Goal: Task Accomplishment & Management: Complete application form

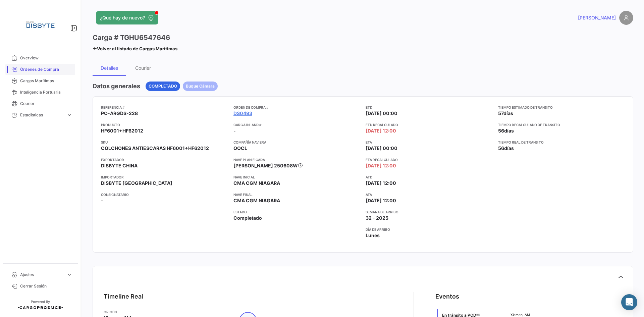
click at [41, 68] on span "Órdenes de Compra" at bounding box center [46, 69] width 52 height 6
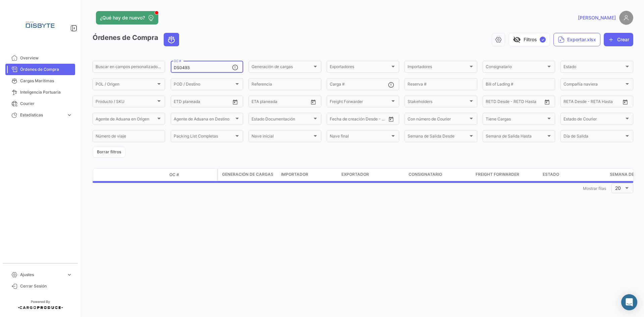
click at [178, 67] on input "DS0493" at bounding box center [203, 67] width 58 height 5
drag, startPoint x: 178, startPoint y: 67, endPoint x: 188, endPoint y: 69, distance: 10.3
click at [178, 67] on input "DS0493" at bounding box center [203, 67] width 58 height 5
paste input "530"
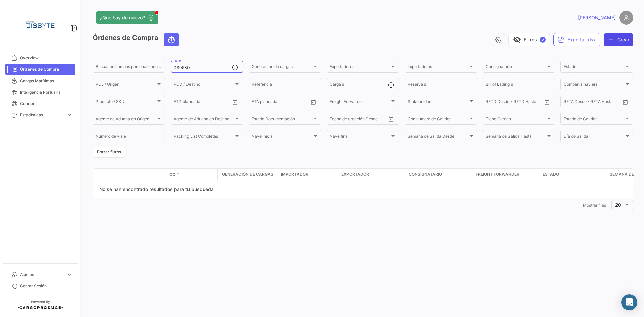
type input "DS0530"
click at [619, 42] on button "Crear" at bounding box center [619, 39] width 30 height 13
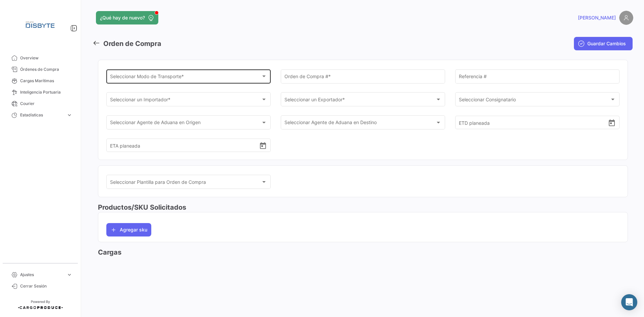
click at [157, 75] on span "Seleccionar Modo de Transporte *" at bounding box center [185, 78] width 151 height 6
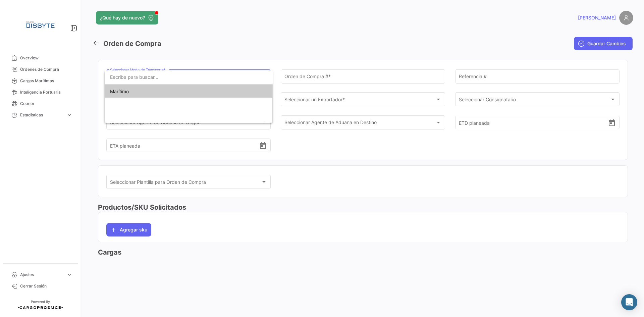
click at [172, 91] on span "Marítimo" at bounding box center [188, 92] width 157 height 14
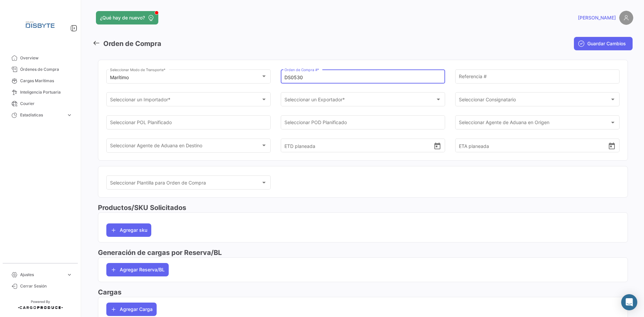
type input "DS0530"
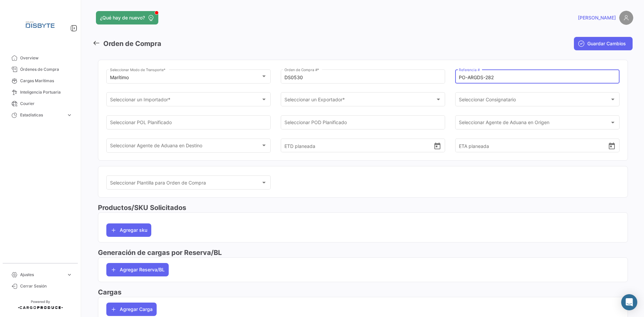
type input "PO-ARGDS-282"
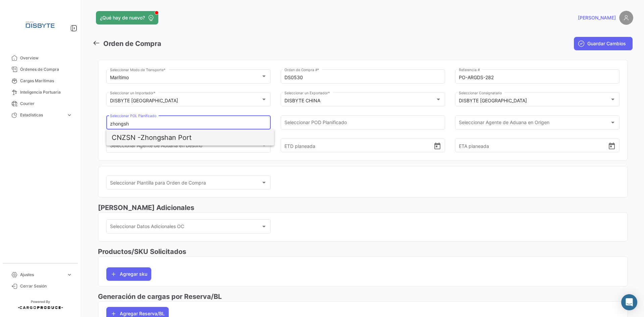
click at [152, 135] on span "CNZSN - Zhongshan Port" at bounding box center [190, 137] width 157 height 16
type input "Zhongshan Port"
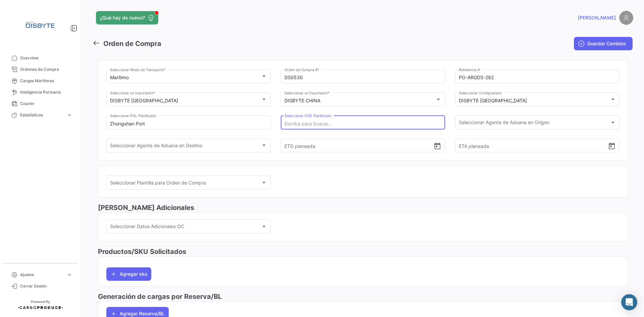
click at [297, 121] on input "Seleccionar POD Planificado" at bounding box center [362, 124] width 157 height 6
type input "b"
type input "[GEOGRAPHIC_DATA]"
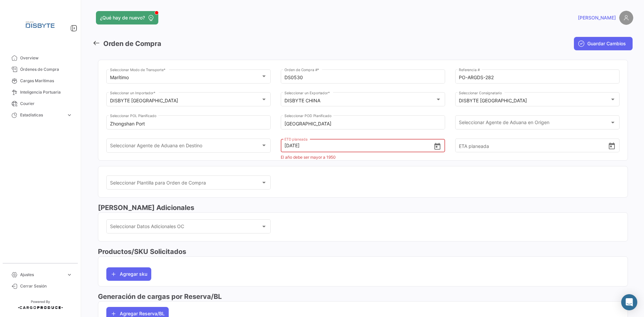
type input "[DATE] 00:00"
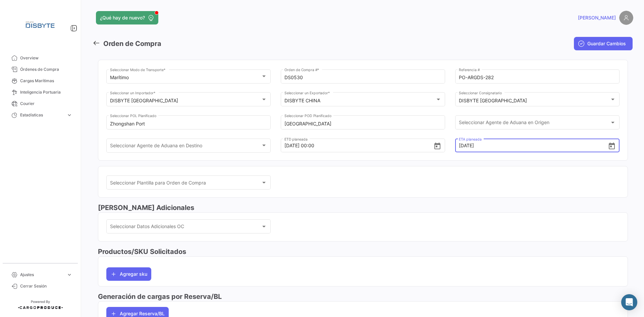
type input "[DATE] 00:00"
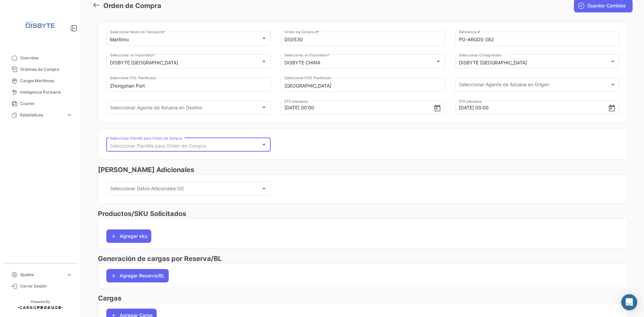
scroll to position [81, 0]
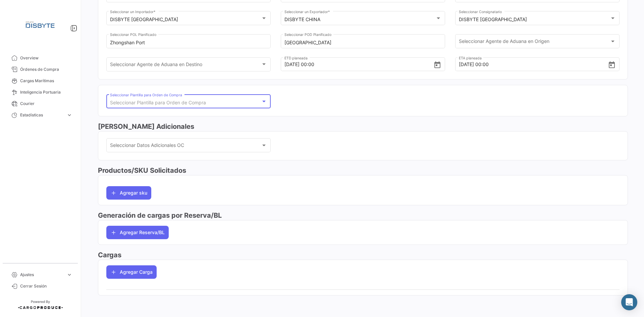
click at [132, 282] on app-po-load-list "Agregar Carga" at bounding box center [362, 272] width 529 height 24
click at [137, 266] on button "Agregar Carga" at bounding box center [131, 271] width 50 height 13
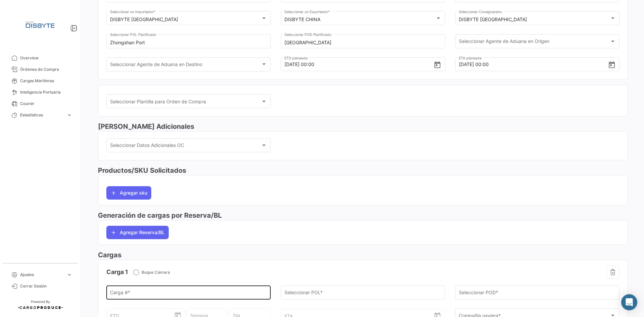
click at [145, 288] on div "Carga # *" at bounding box center [188, 291] width 157 height 15
paste input "EMCU5465435"
type input "EMCU5465435"
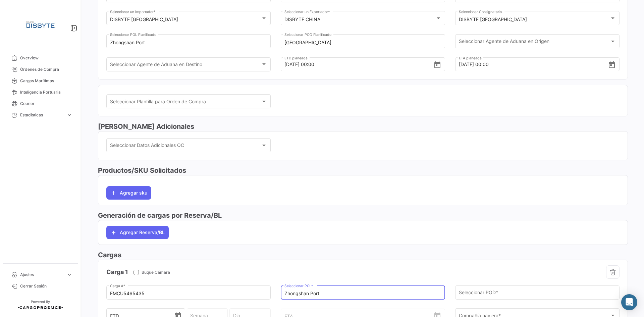
type input "Zhongshan Port"
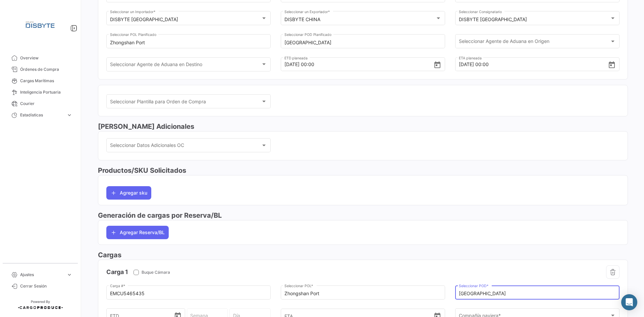
type input "[GEOGRAPHIC_DATA]"
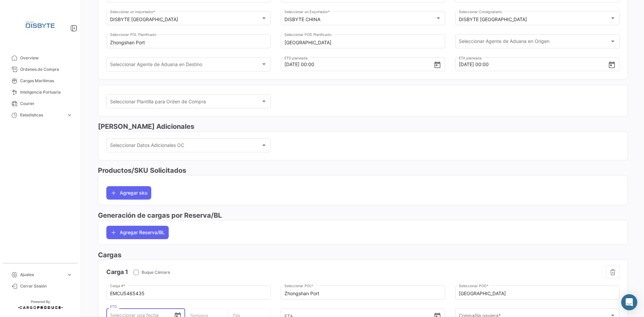
scroll to position [91, 0]
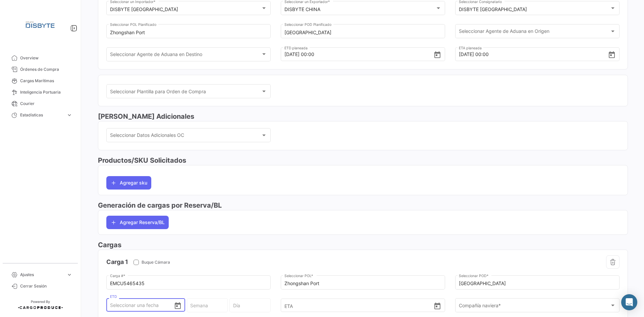
type input "1"
type input "36 - 2025"
type input "Lunes"
type input "10"
type input "37 - 2025"
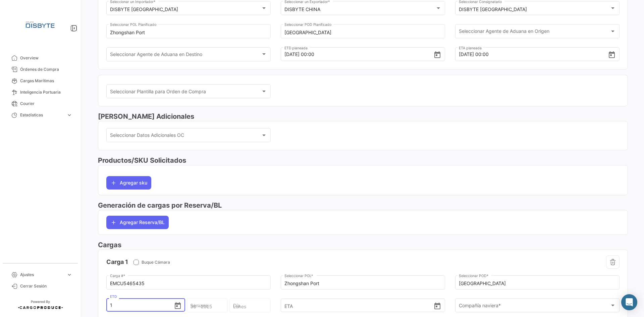
type input "Miércoles"
type input "10/0"
type input "10/09"
type input "37 - 2025"
type input "Miércoles"
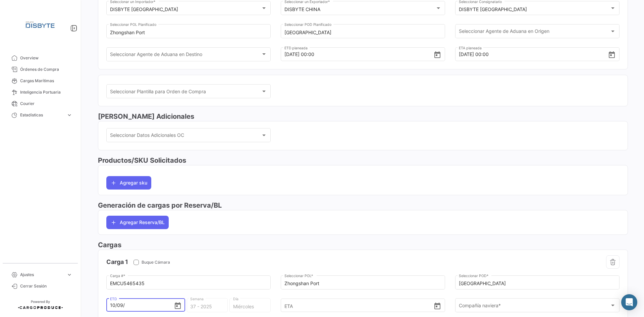
type input "10/09/2"
type input "37 - 2"
type input "Martes"
type input "[DATE]"
type input "37 - 2020"
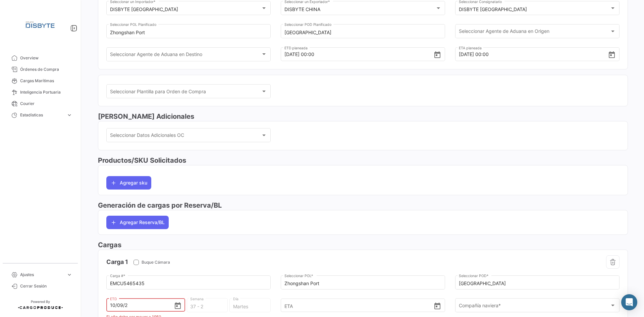
type input "Jueves"
type input "10/09/202"
type input "36 - 202"
type input "Viernes"
type input "[DATE]"
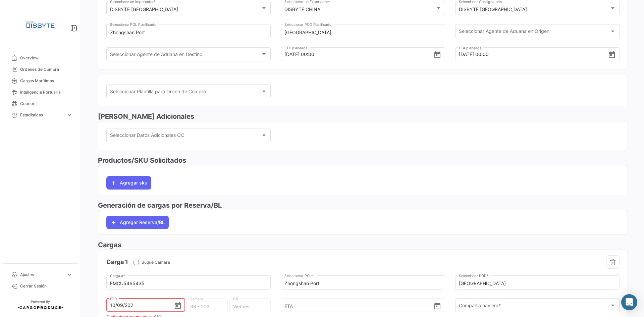
type input "37 - 2025"
type input "Miércoles"
type input "[DATE] 00:00"
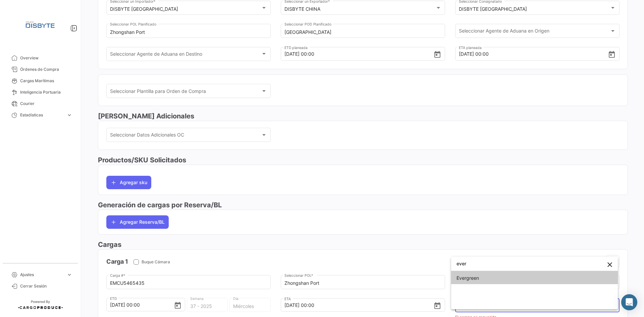
type input "ever"
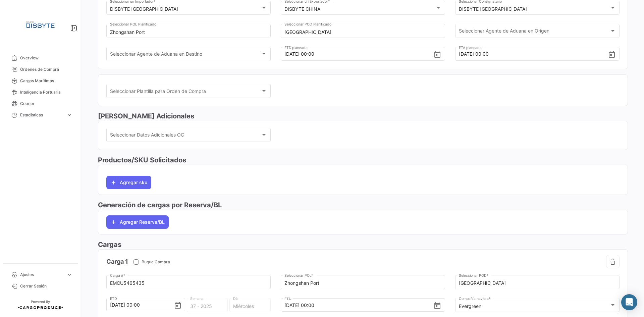
scroll to position [203, 0]
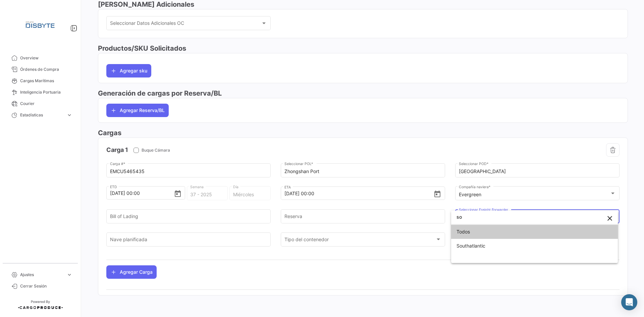
type input "so"
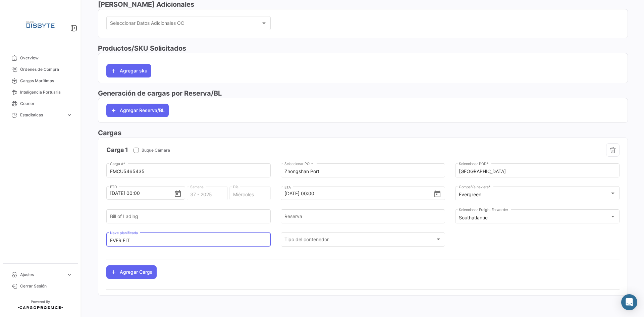
type input "EVER FIT"
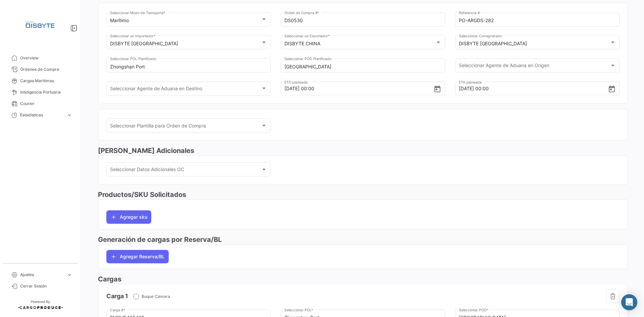
scroll to position [0, 0]
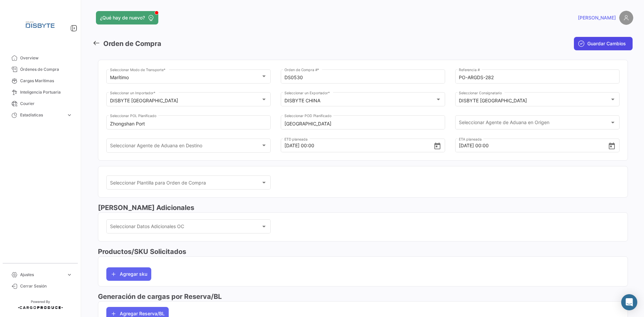
click at [594, 46] on span "Guardar Cambios" at bounding box center [606, 43] width 39 height 7
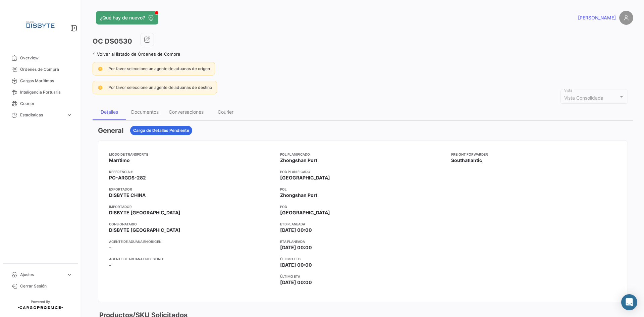
click at [219, 174] on app-card-info-value "PO-ARGDS-282" at bounding box center [192, 177] width 166 height 7
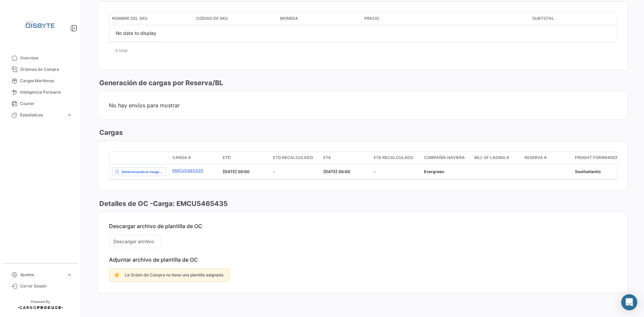
scroll to position [159, 0]
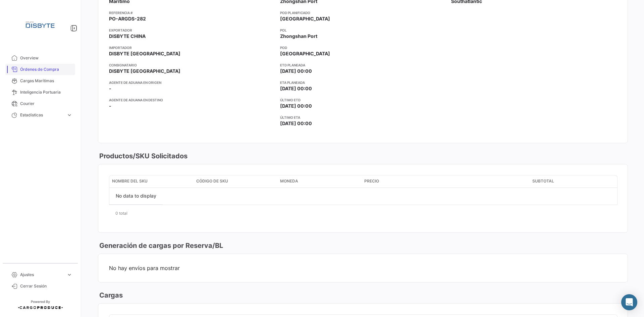
click at [52, 67] on span "Órdenes de Compra" at bounding box center [46, 69] width 52 height 6
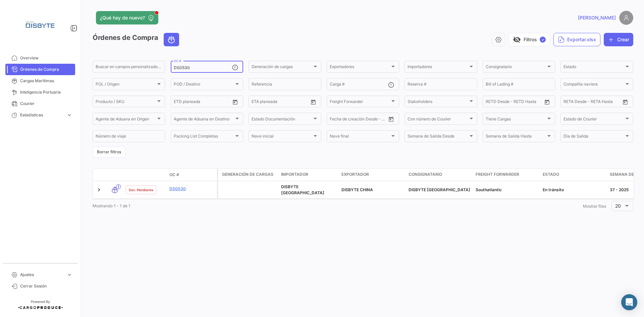
drag, startPoint x: 183, startPoint y: 66, endPoint x: 264, endPoint y: 58, distance: 81.2
click at [264, 58] on app-list-header "Órdenes de Compra visibility_off Filtros ✓ Exportar.xlsx Crear Buscar en [PERSO…" at bounding box center [363, 95] width 541 height 125
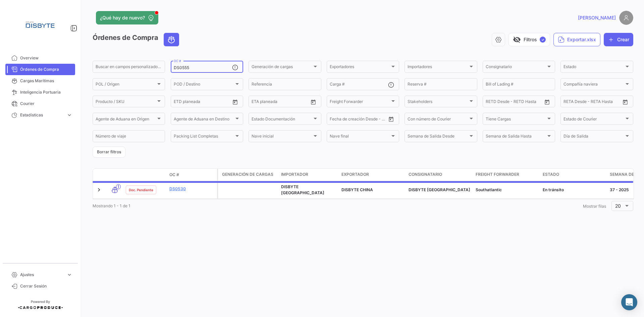
type input "DS0555"
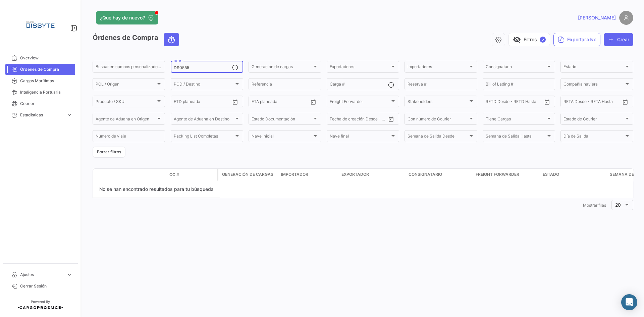
click at [200, 66] on input "DS0555" at bounding box center [203, 67] width 58 height 5
click at [618, 37] on button "Crear" at bounding box center [619, 39] width 30 height 13
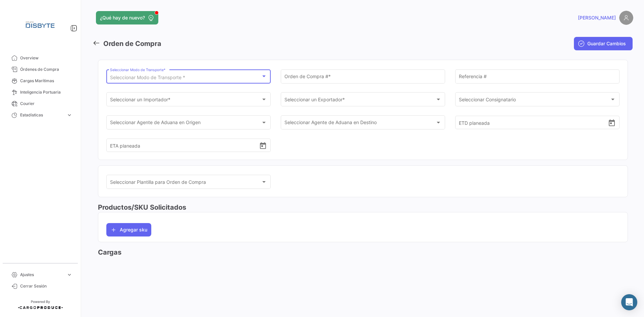
click at [173, 76] on span "Seleccionar Modo de Transporte *" at bounding box center [147, 77] width 75 height 6
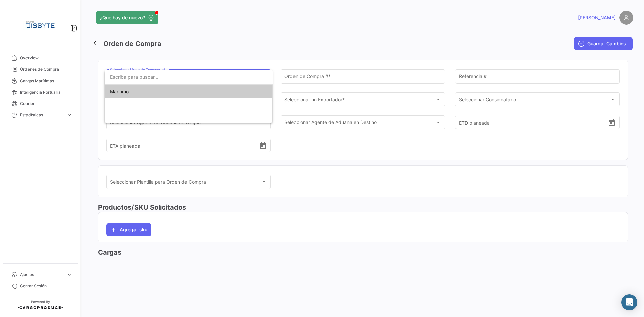
click at [158, 92] on span "Marítimo" at bounding box center [188, 92] width 157 height 14
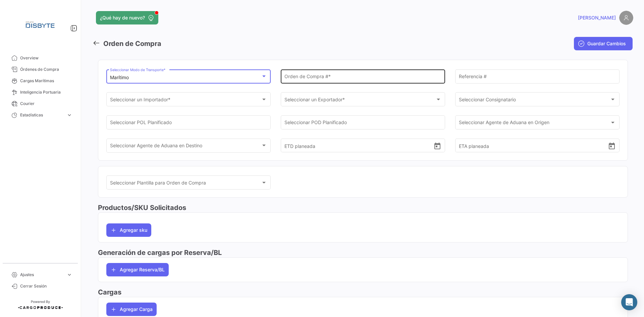
click at [324, 72] on div "Orden de Compra # *" at bounding box center [362, 75] width 157 height 15
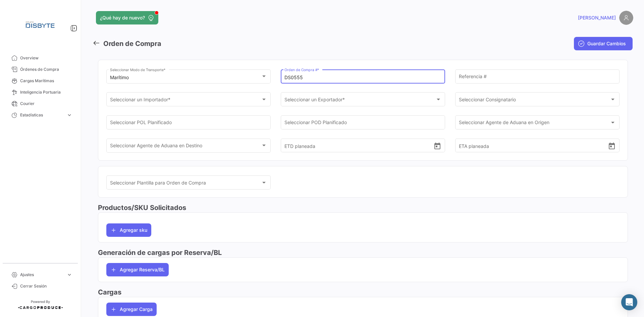
type input "DS0555"
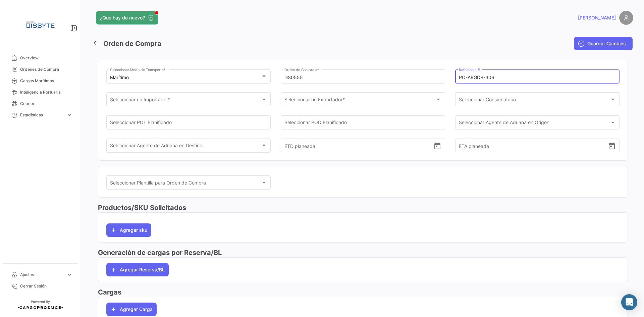
type input "PO-ARGDS-306"
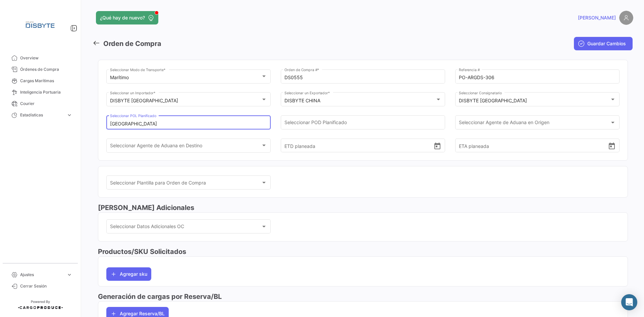
type input "[GEOGRAPHIC_DATA]"
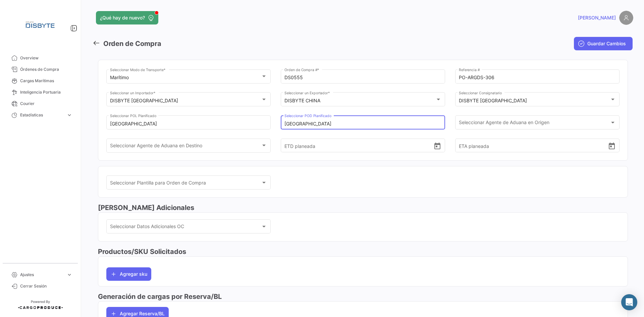
type input "[GEOGRAPHIC_DATA]"
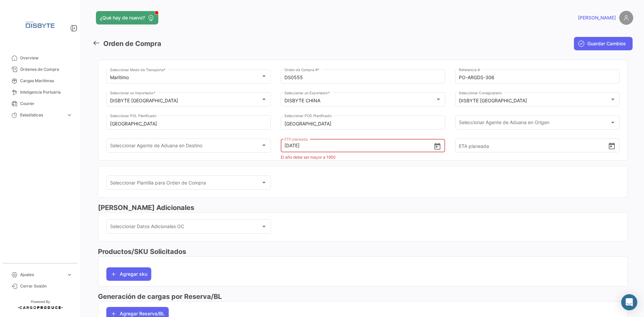
type input "[DATE] 00:00"
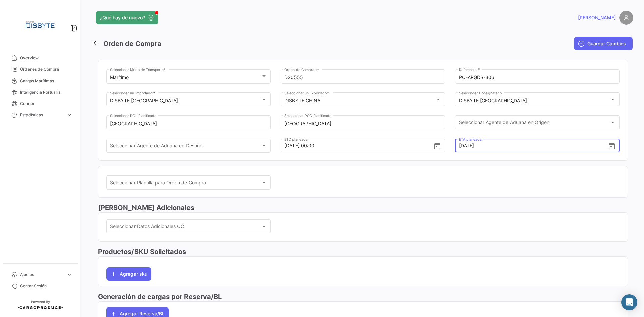
type input "[DATE] 00:00"
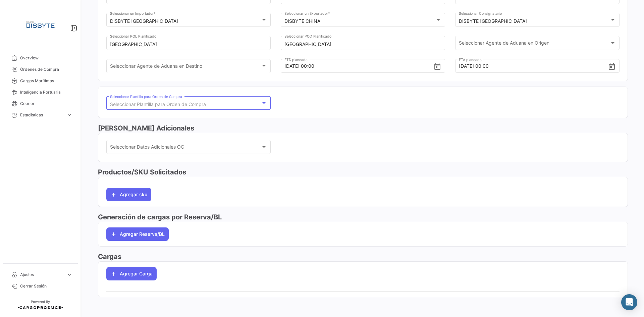
scroll to position [81, 0]
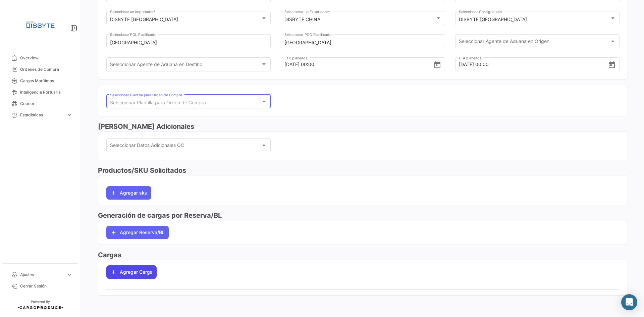
click at [131, 267] on button "Agregar Carga" at bounding box center [131, 271] width 50 height 13
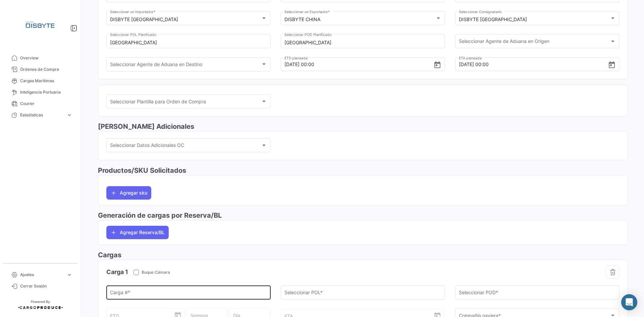
click at [142, 292] on input "Carga # *" at bounding box center [188, 294] width 157 height 6
paste input "EMCU5368029"
type input "EMCU5368029"
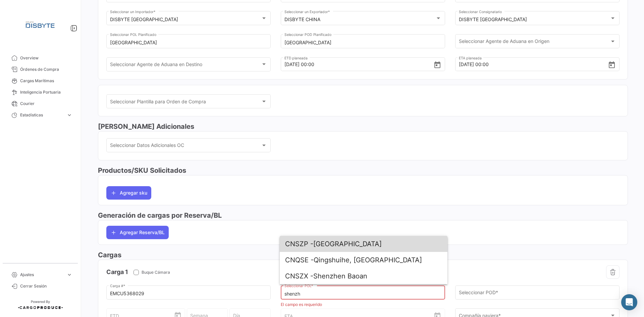
click at [366, 245] on span "CNSZP - [GEOGRAPHIC_DATA]" at bounding box center [363, 244] width 157 height 16
type input "[GEOGRAPHIC_DATA]"
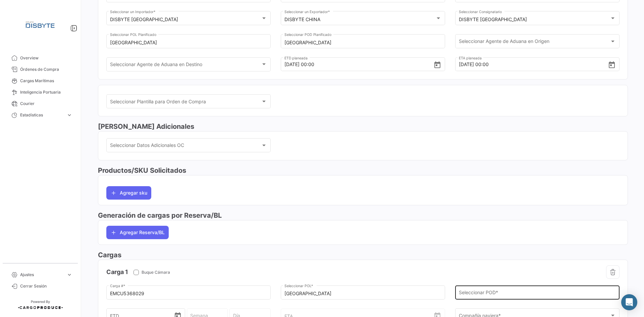
click at [470, 289] on div "Seleccionar POD *" at bounding box center [537, 291] width 157 height 15
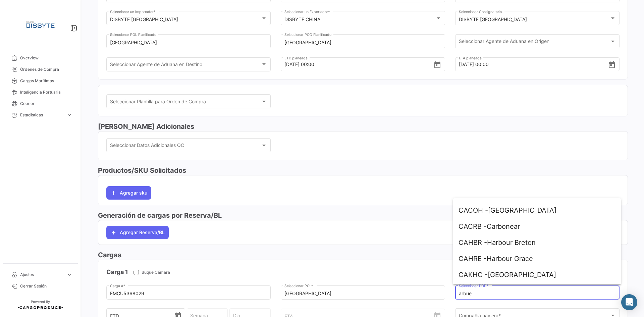
scroll to position [0, 0]
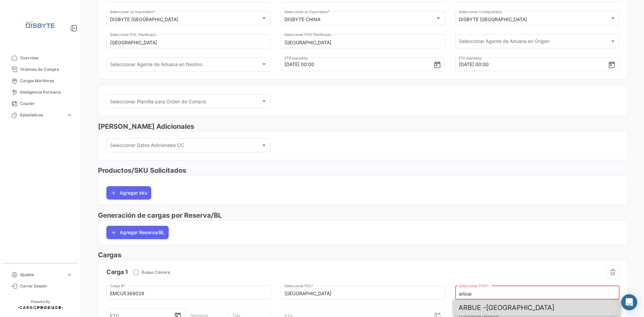
click at [496, 307] on span "ARBUE - [GEOGRAPHIC_DATA]" at bounding box center [537, 308] width 157 height 16
type input "[GEOGRAPHIC_DATA]"
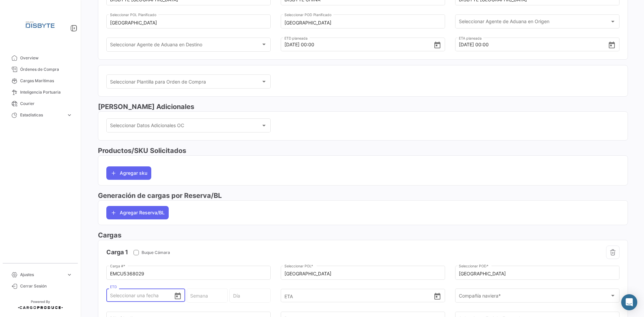
scroll to position [115, 0]
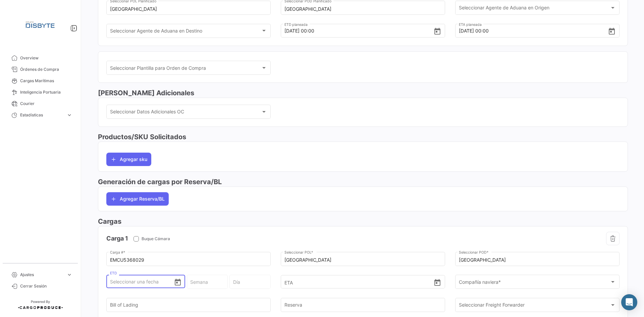
type input "1"
type input "36 - 2025"
type input "Lunes"
type input "10"
type input "37 - 2025"
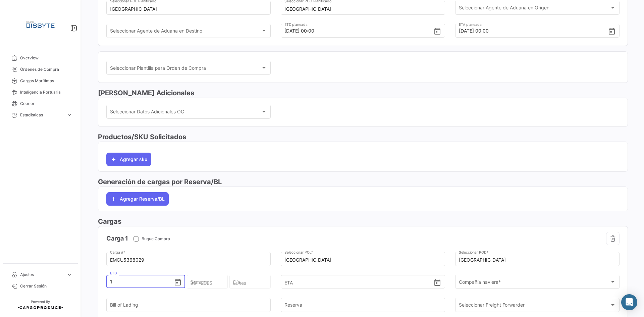
type input "Miércoles"
type input "10/0"
type input "10/09"
type input "37 - 2025"
type input "Miércoles"
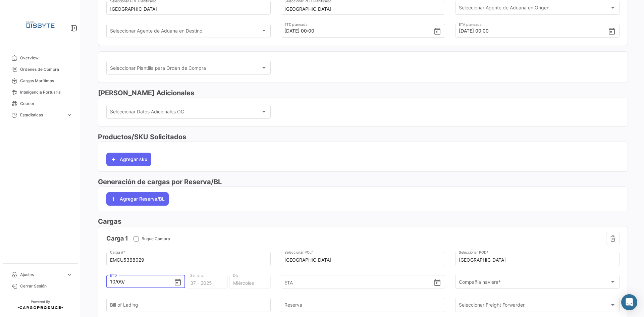
type input "10/09/2"
type input "37 - 2"
type input "Martes"
type input "[DATE]"
type input "37 - 2020"
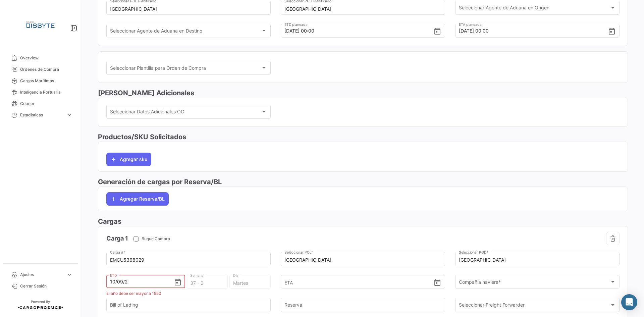
type input "Jueves"
type input "10/09/202"
type input "36 - 202"
type input "Viernes"
type input "[DATE]"
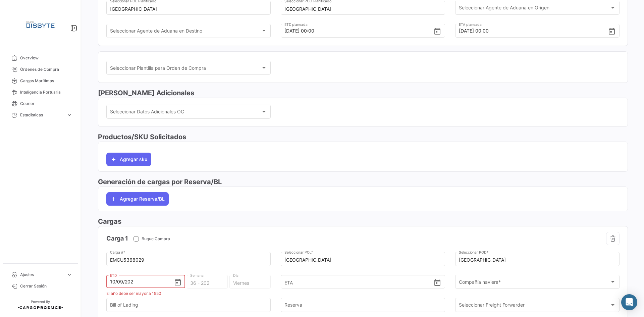
type input "37 - 2025"
type input "Miércoles"
type input "[DATE] 00:00"
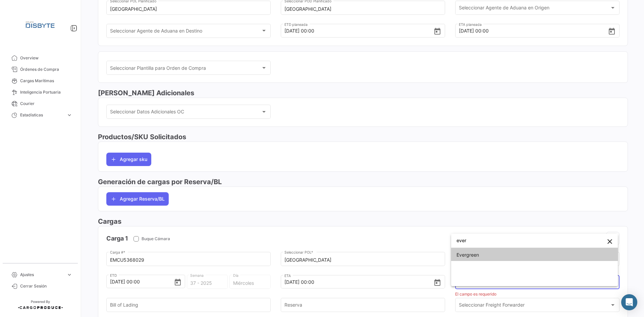
type input "ever"
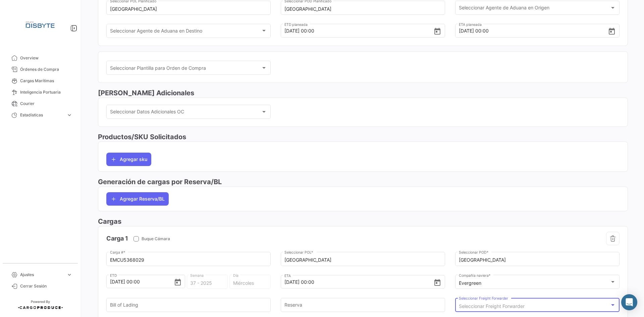
scroll to position [203, 0]
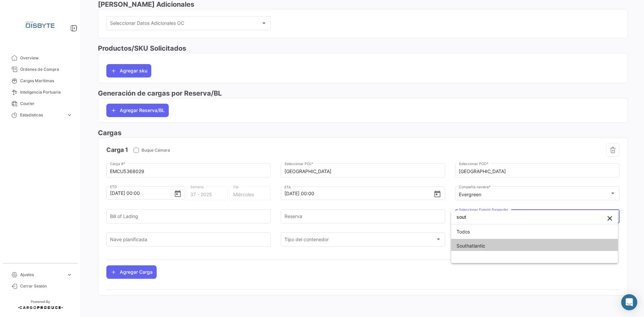
type input "sout"
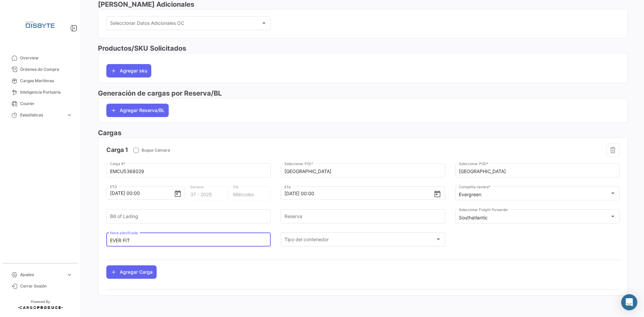
type input "EVER FIT"
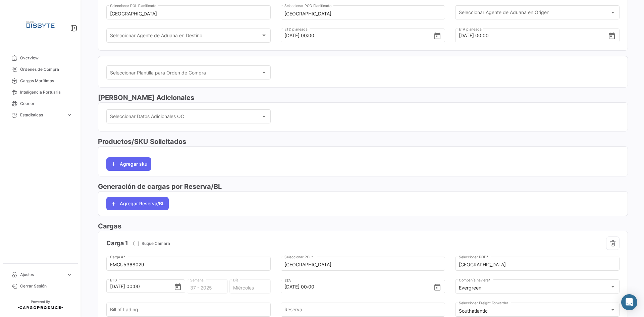
scroll to position [0, 0]
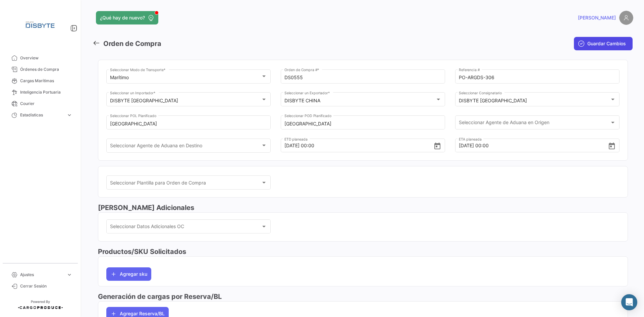
click at [591, 43] on span "Guardar Cambios" at bounding box center [606, 43] width 39 height 7
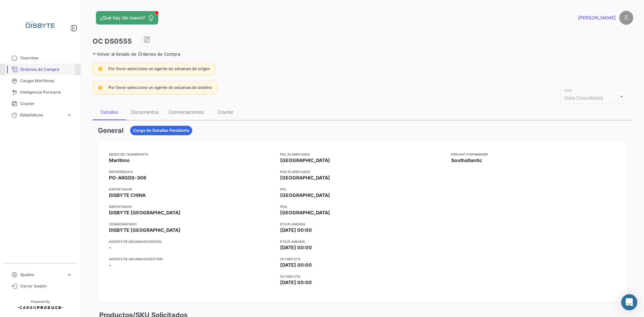
click at [32, 67] on span "Órdenes de Compra" at bounding box center [46, 69] width 52 height 6
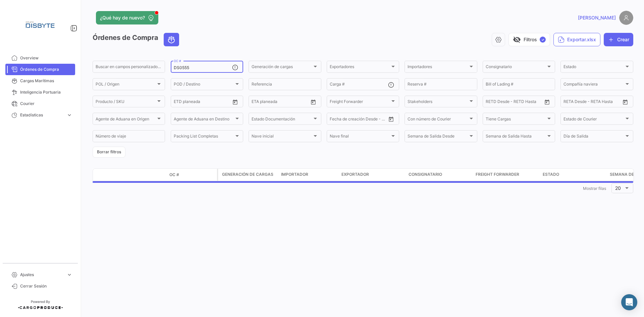
click at [181, 65] on div "DS0555 OC #" at bounding box center [203, 66] width 58 height 13
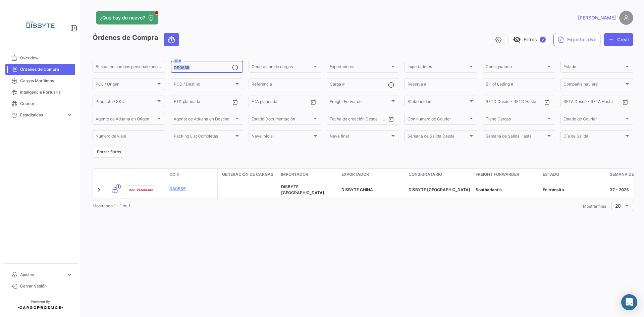
click at [181, 65] on div "DS0555 OC #" at bounding box center [203, 66] width 58 height 13
click at [183, 68] on input "DS0555" at bounding box center [203, 67] width 58 height 5
paste input "3"
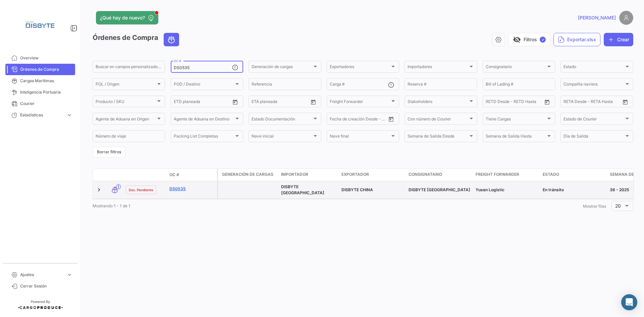
type input "DS0535"
click at [180, 188] on link "DS0535" at bounding box center [191, 189] width 45 height 6
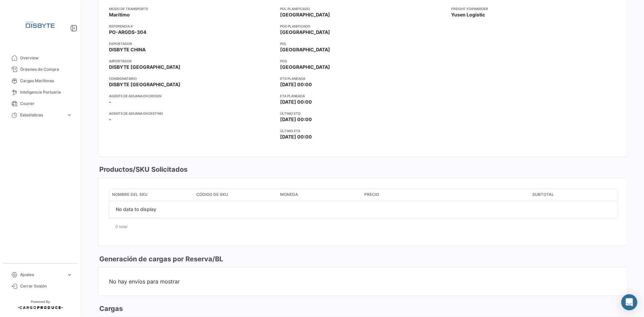
scroll to position [235, 0]
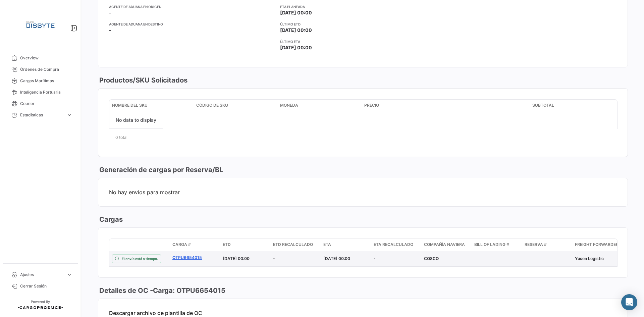
click at [190, 257] on link "OTPU6654015" at bounding box center [194, 258] width 45 height 6
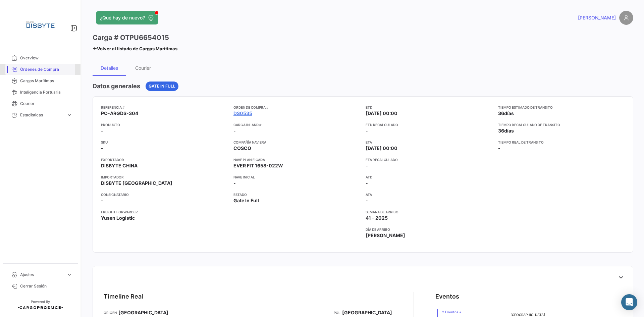
click at [47, 66] on link "Órdenes de Compra" at bounding box center [40, 69] width 70 height 11
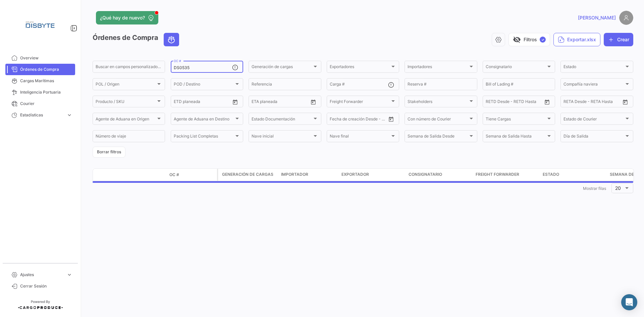
click at [183, 68] on input "DS0535" at bounding box center [203, 67] width 58 height 5
paste input "COL0121"
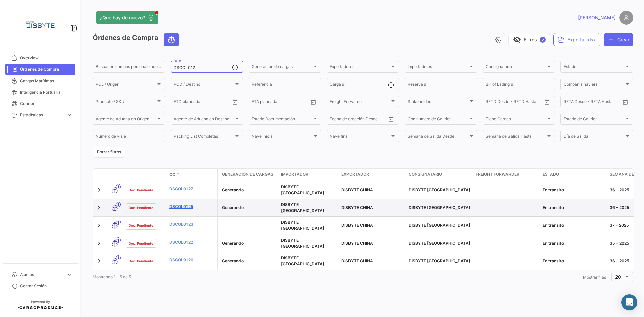
type input "DSCOL012"
